Goal: Communication & Community: Ask a question

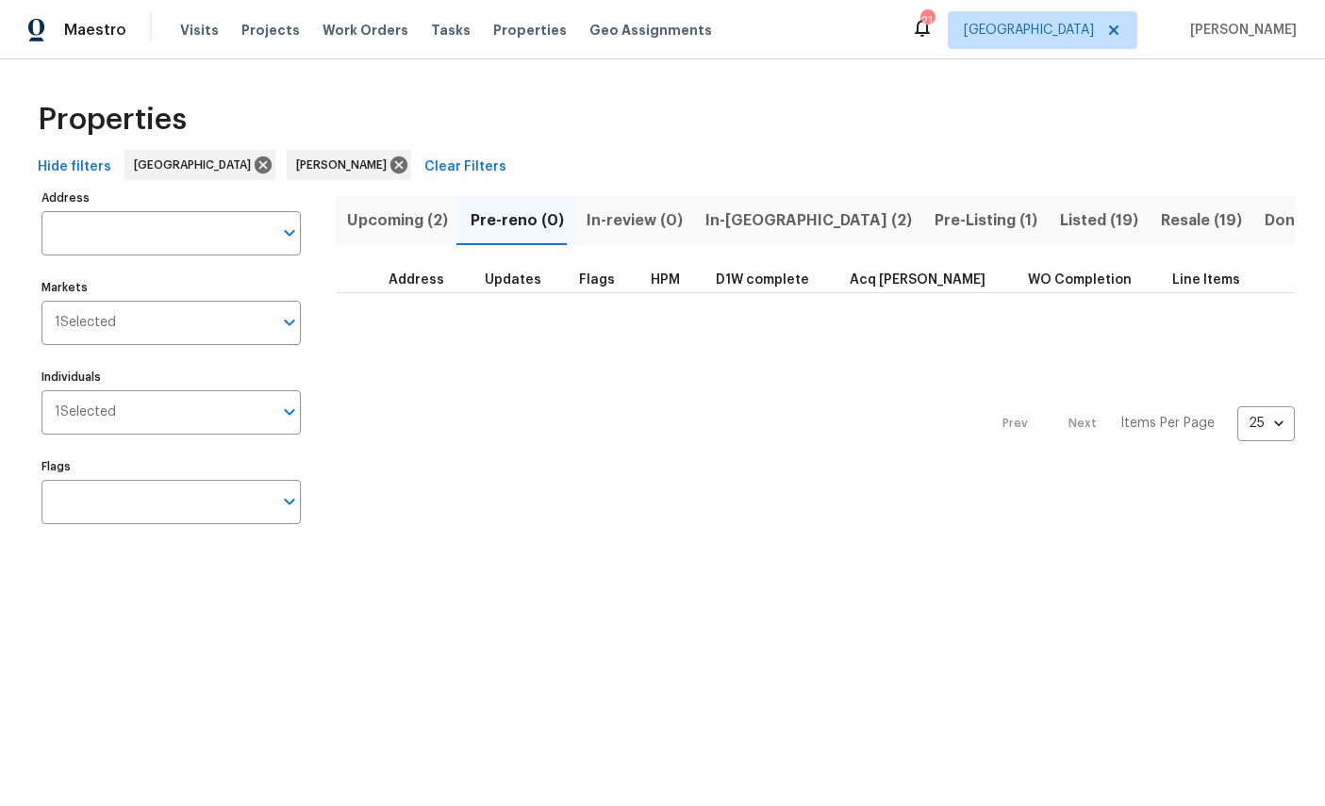
click at [742, 215] on span "In-reno (2)" at bounding box center [808, 220] width 207 height 26
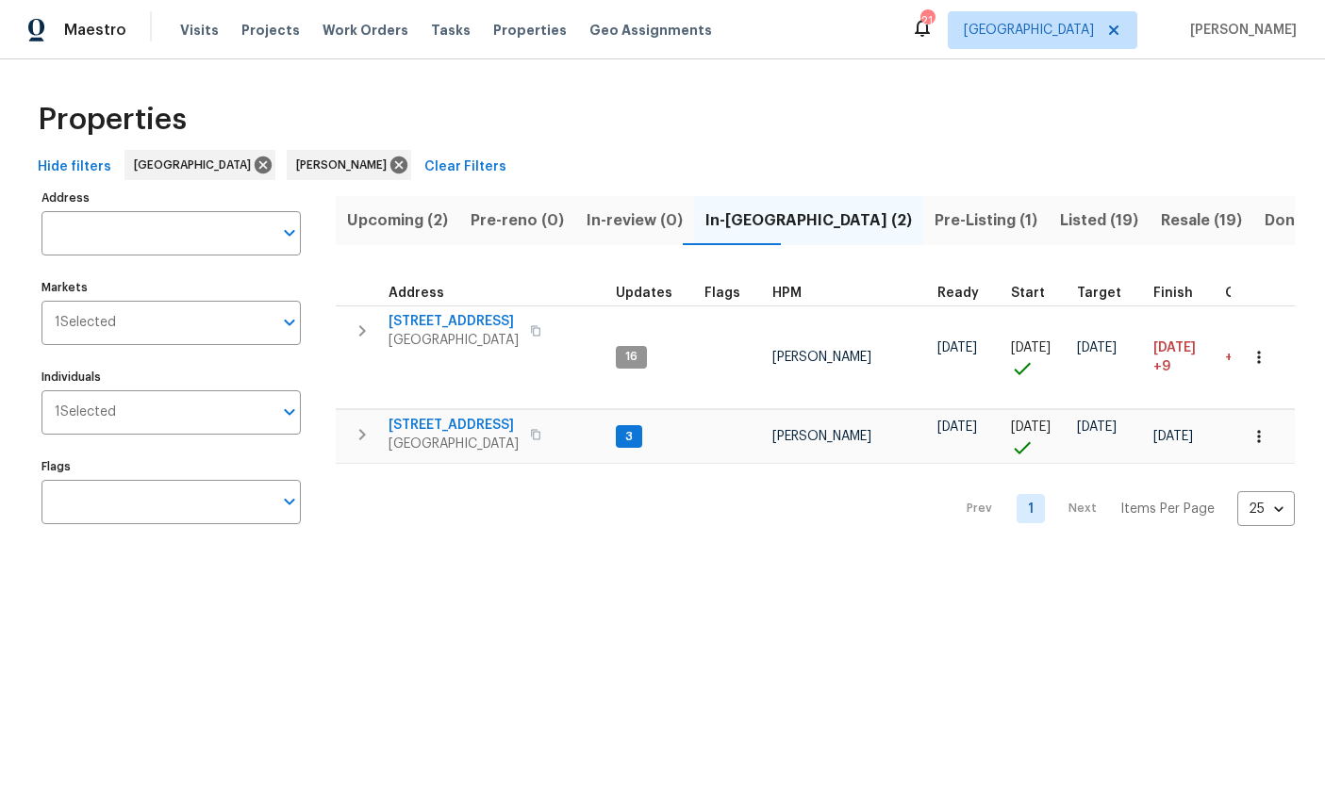
click at [425, 416] on span "[STREET_ADDRESS]" at bounding box center [454, 425] width 130 height 19
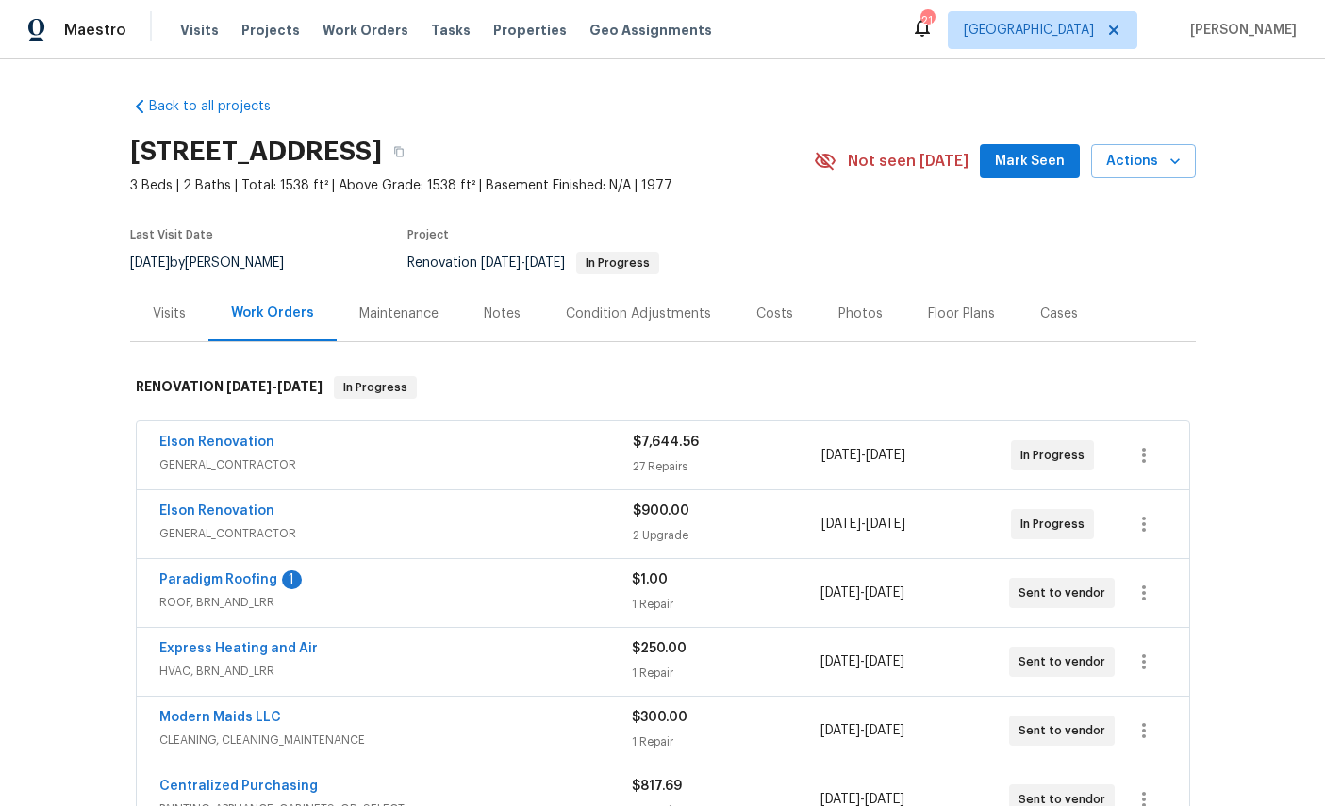
click at [207, 581] on link "Paradigm Roofing" at bounding box center [218, 579] width 118 height 13
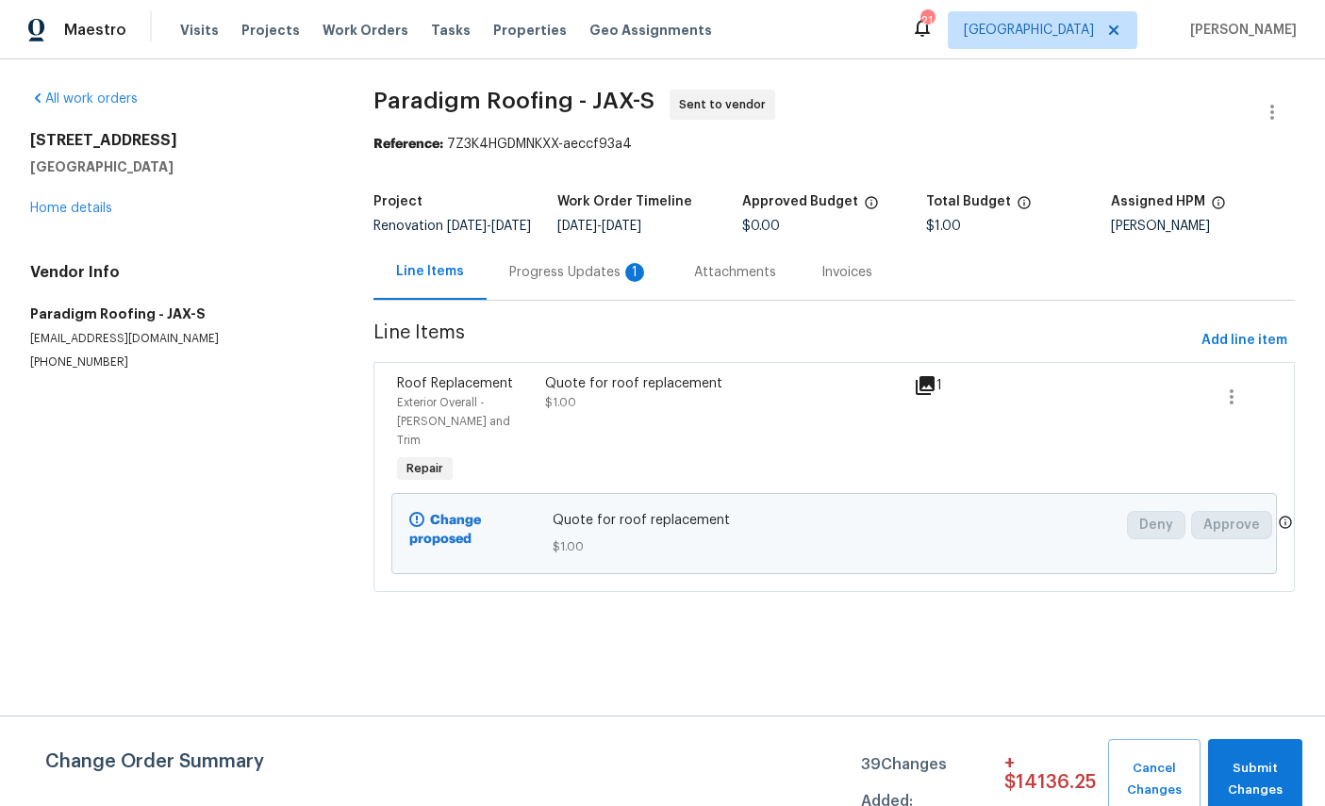
click at [596, 282] on div "Progress Updates 1" at bounding box center [579, 272] width 140 height 19
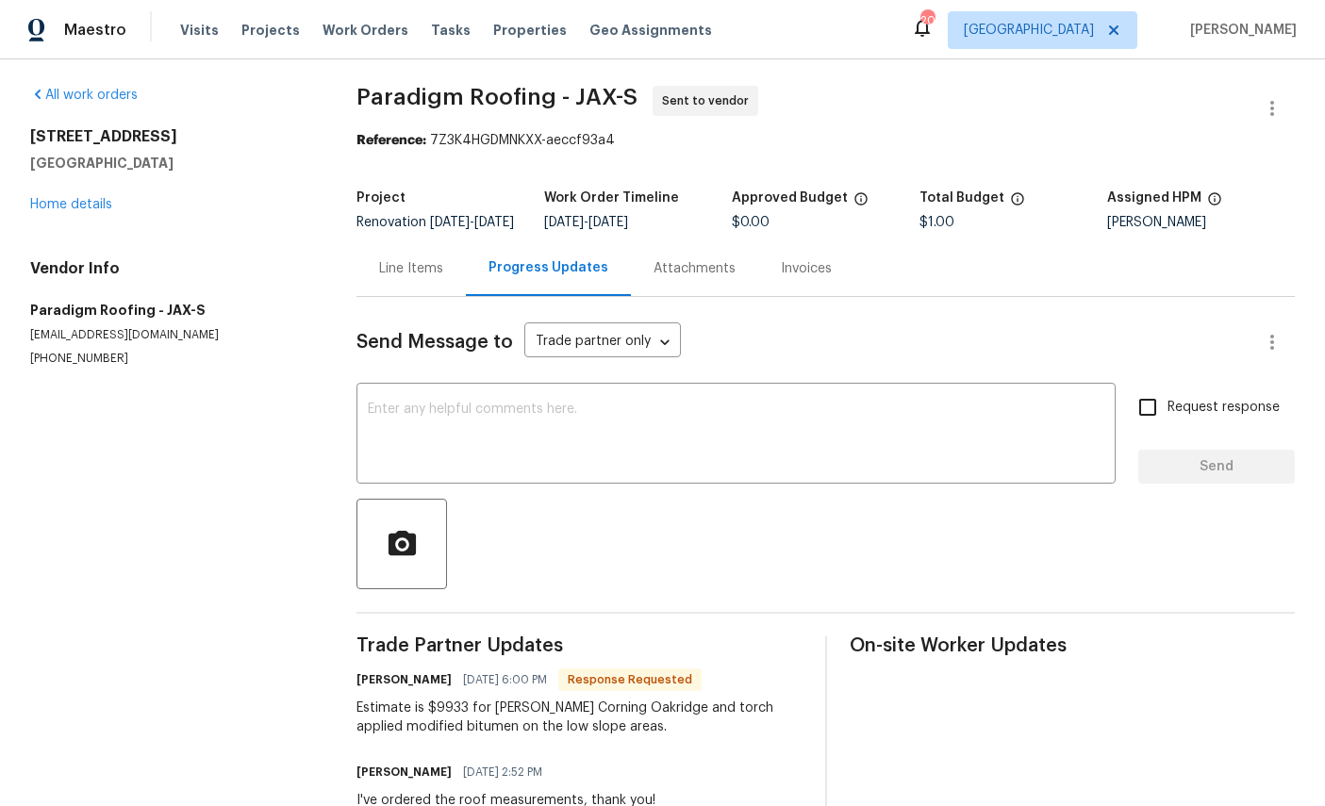
scroll to position [3, 0]
click at [695, 605] on div "Send Message to Trade partner only Trade partner only ​ x ​ Request response Se…" at bounding box center [825, 566] width 938 height 536
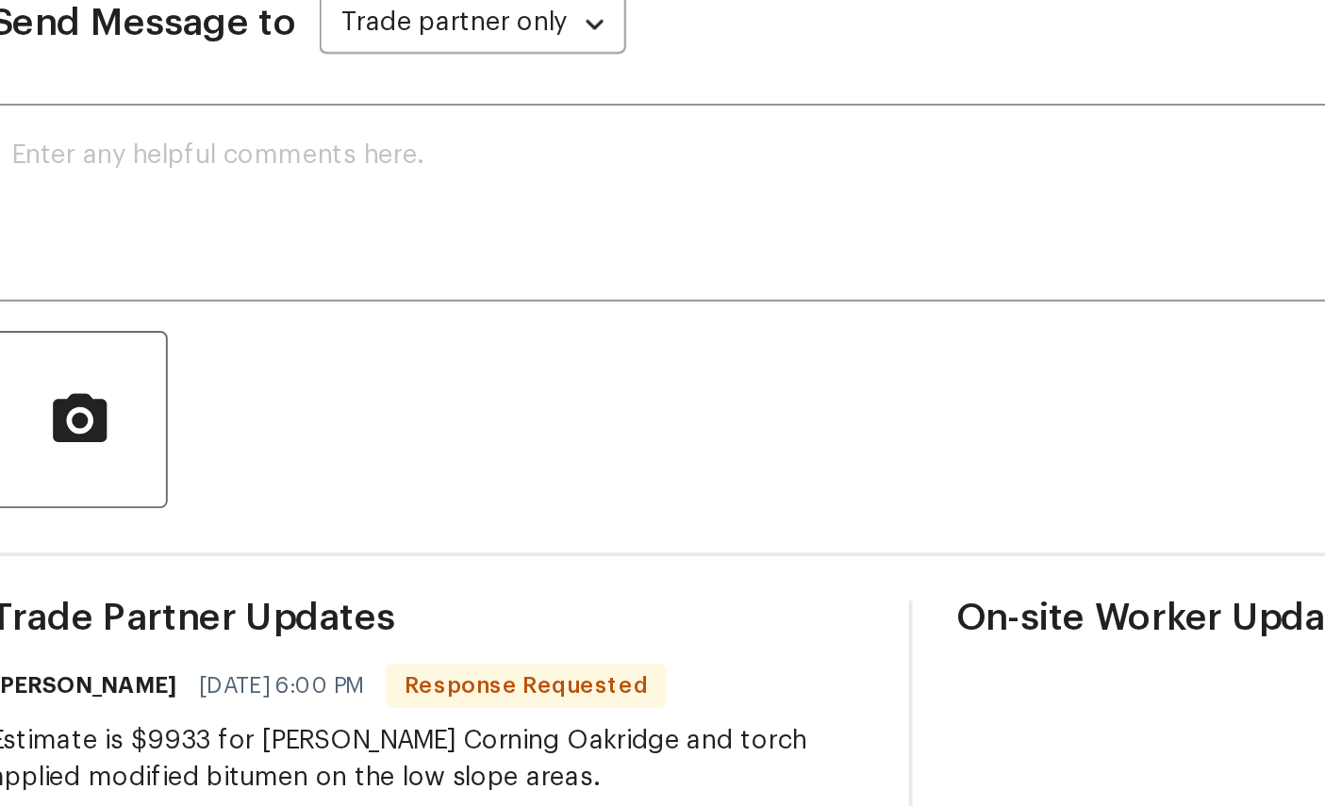
click at [368, 404] on textarea at bounding box center [736, 437] width 737 height 66
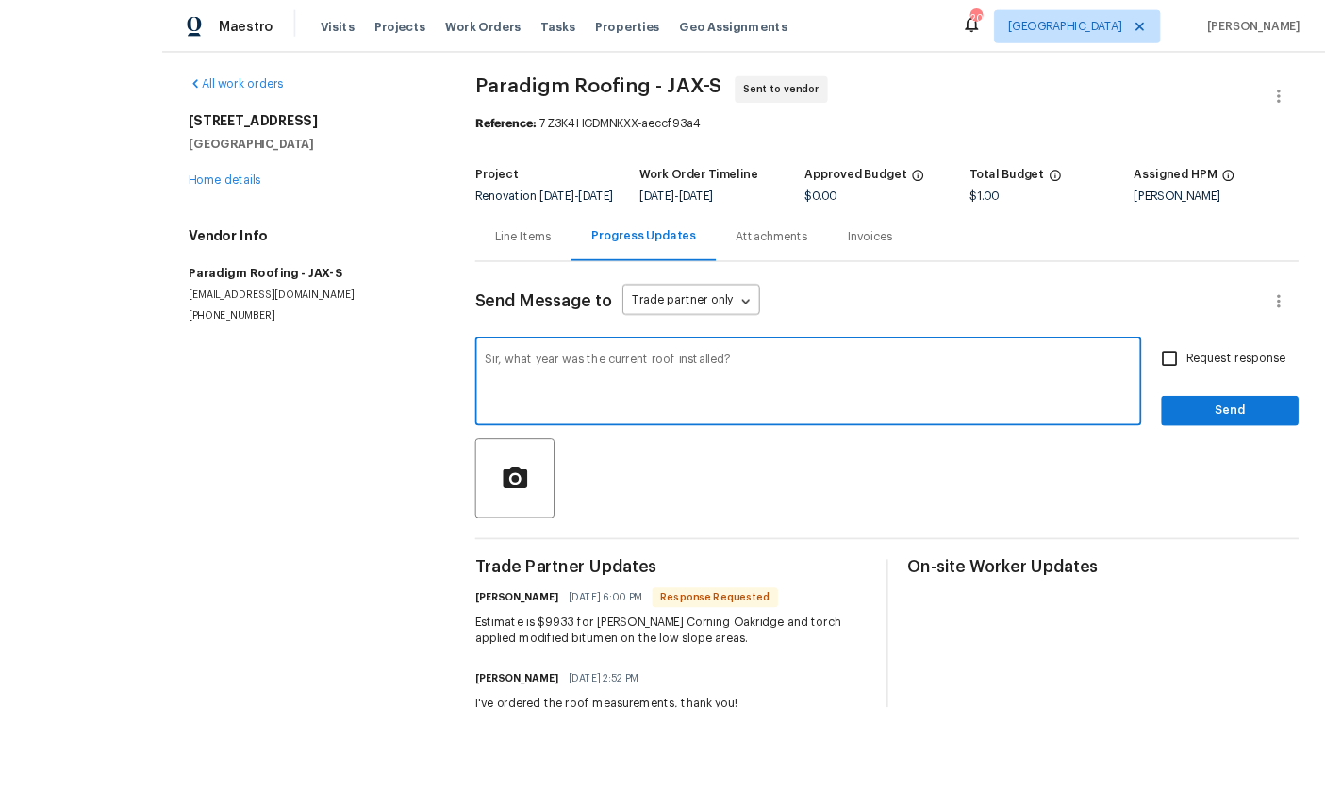
scroll to position [0, 0]
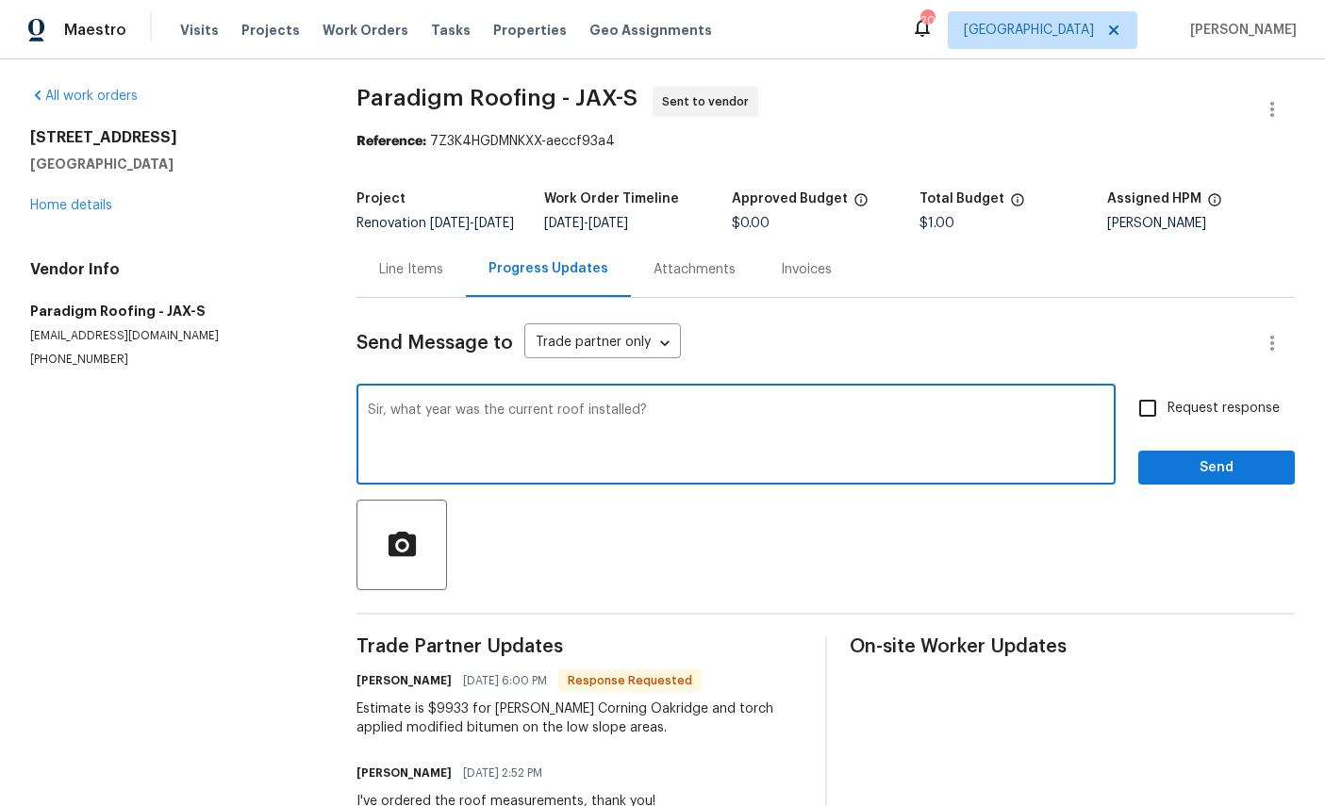
type textarea "Sir, what year was the current roof installed?"
click at [1154, 409] on input "Request response" at bounding box center [1148, 409] width 40 height 40
checkbox input "true"
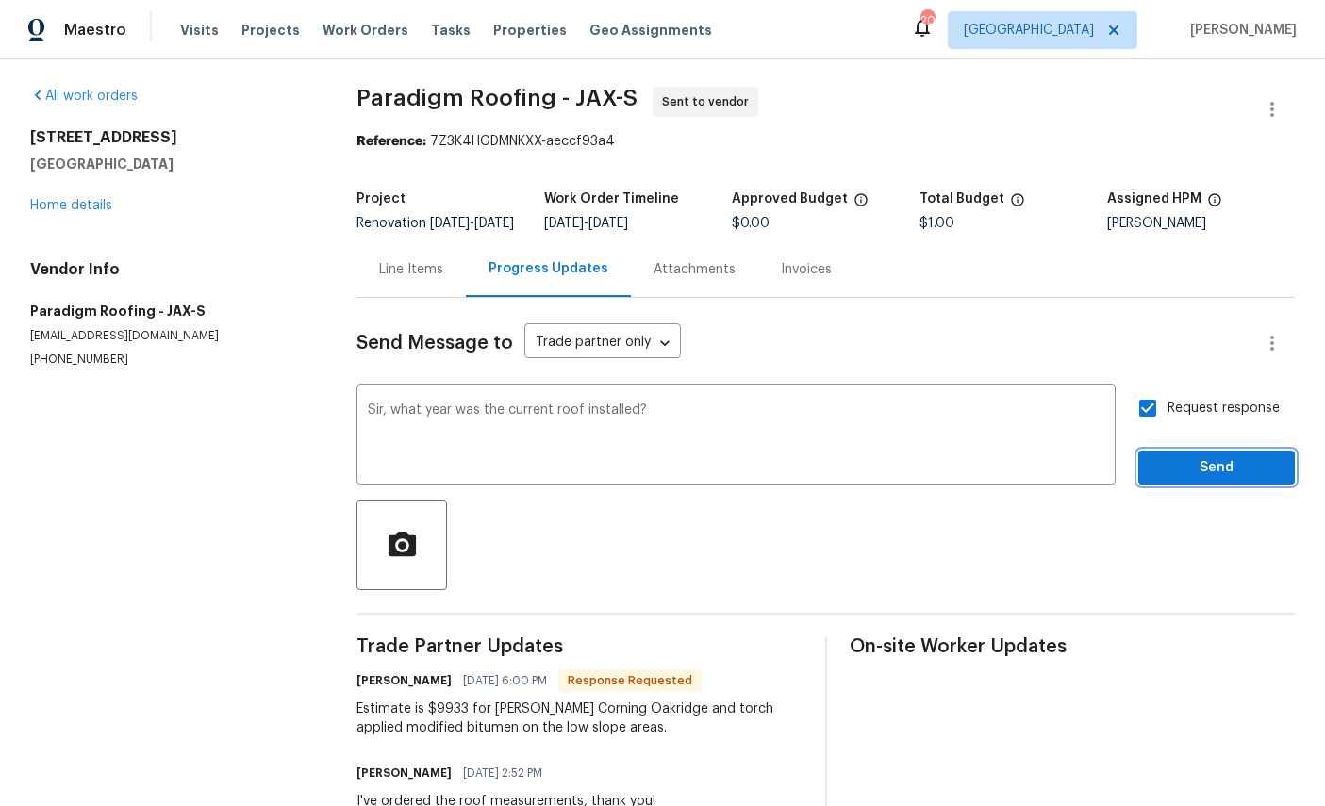
click at [1230, 478] on span "Send" at bounding box center [1216, 468] width 126 height 24
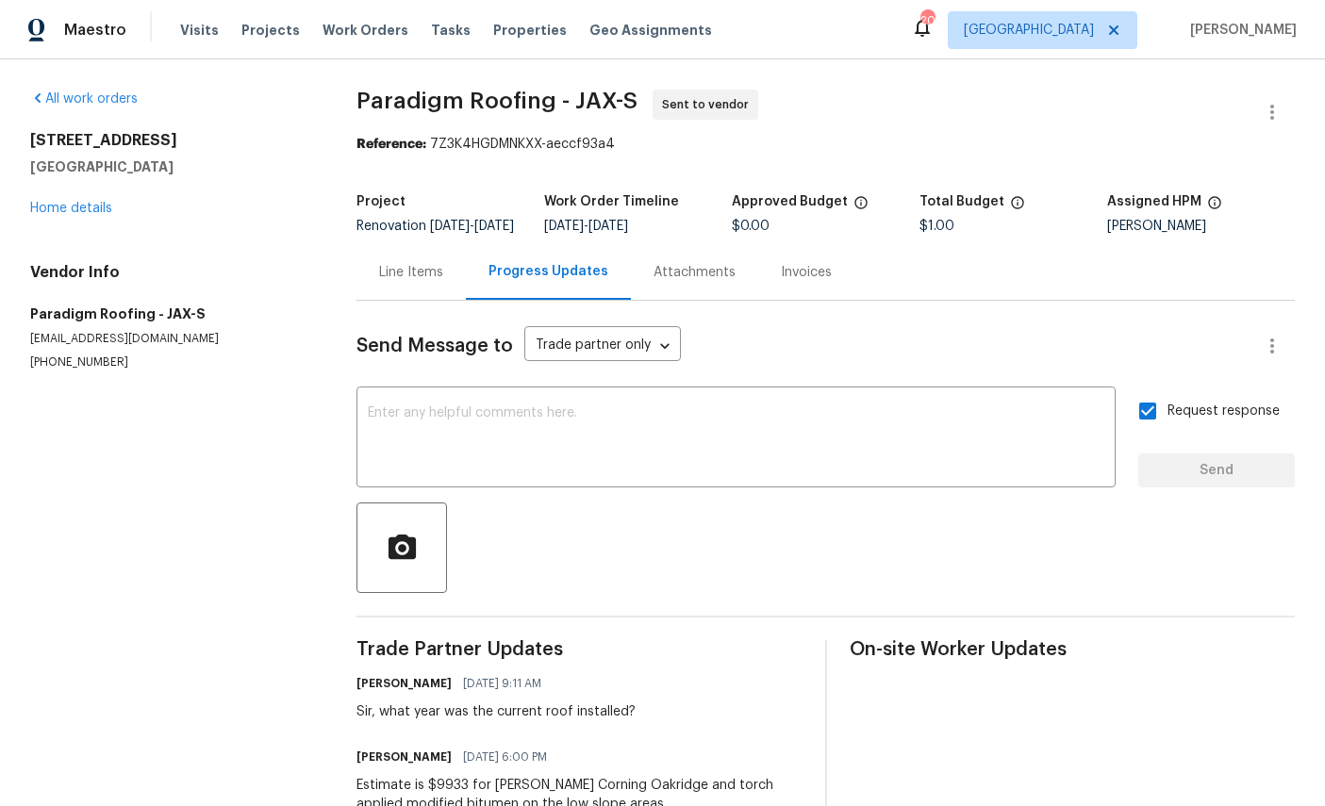
click at [1108, 764] on div "On-site Worker Updates" at bounding box center [1073, 775] width 446 height 270
click at [80, 214] on link "Home details" at bounding box center [71, 208] width 82 height 13
